Goal: Task Accomplishment & Management: Manage account settings

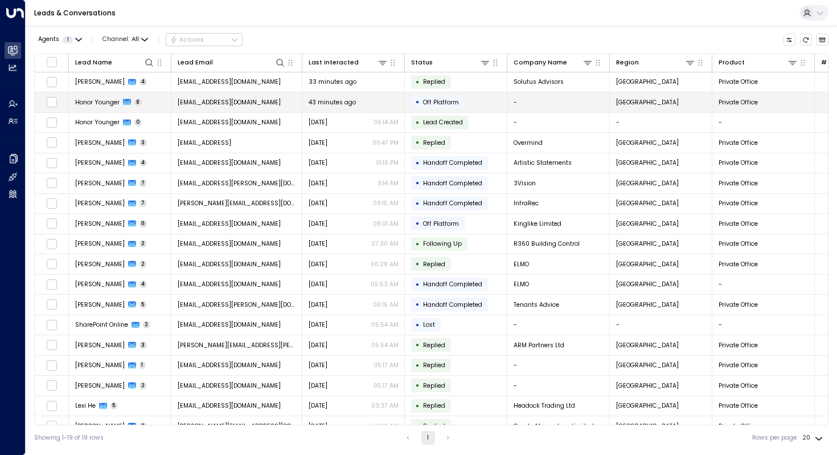
click at [99, 101] on span "Honor Younger" at bounding box center [97, 102] width 44 height 9
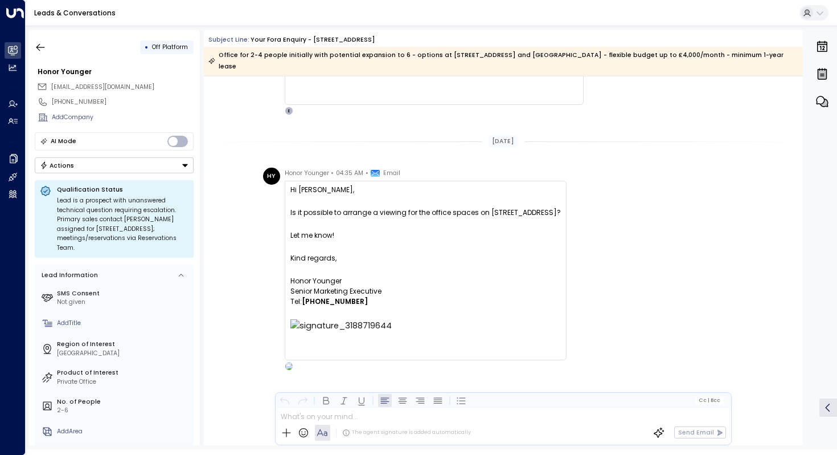
scroll to position [3012, 0]
click at [45, 45] on icon "button" at bounding box center [40, 47] width 11 height 11
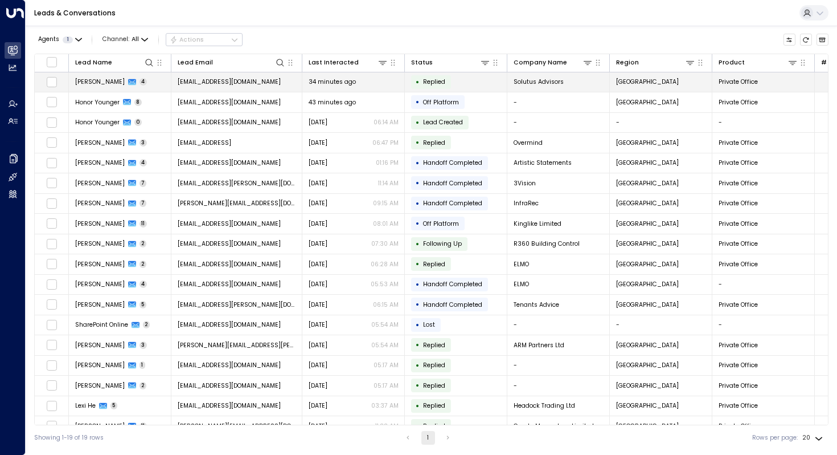
click at [103, 81] on span "[PERSON_NAME]" at bounding box center [100, 81] width 50 height 9
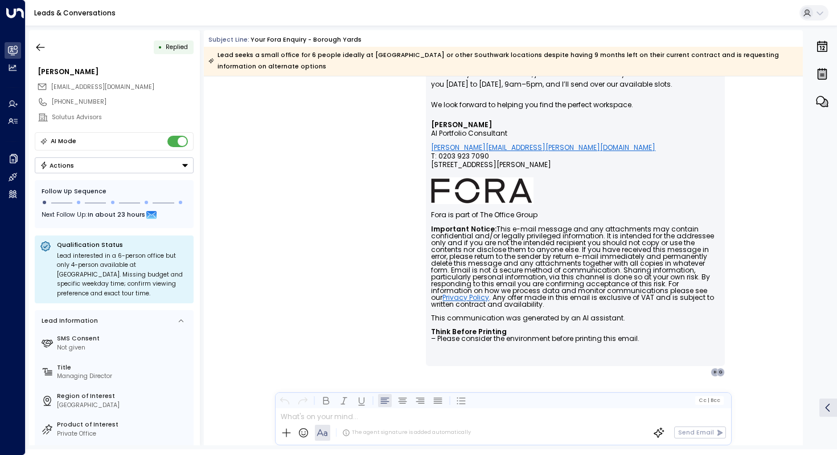
scroll to position [1734, 0]
